Goal: Use online tool/utility: Utilize a website feature to perform a specific function

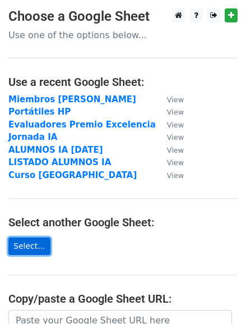
click at [21, 248] on link "Select..." at bounding box center [29, 245] width 42 height 17
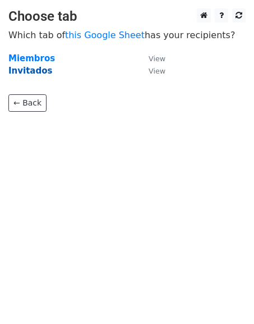
click at [34, 71] on strong "Invitados" at bounding box center [30, 71] width 44 height 10
